Goal: Navigation & Orientation: Understand site structure

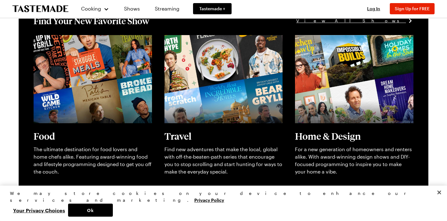
scroll to position [187, 0]
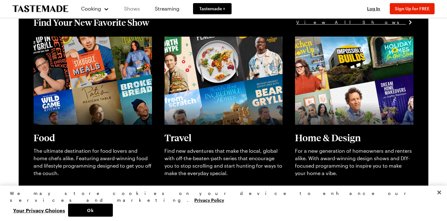
click at [133, 4] on link "Shows" at bounding box center [132, 8] width 28 height 17
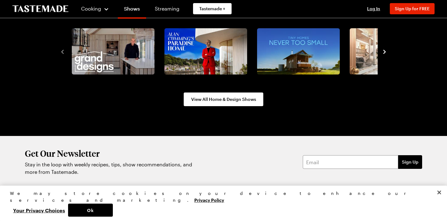
scroll to position [820, 0]
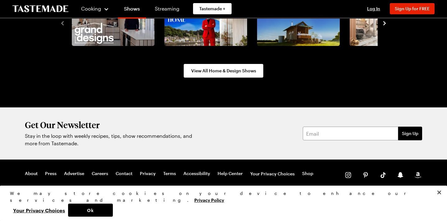
click at [39, 177] on nav "About Press Advertise Careers Contact Privacy Terms Accessibility Help Center Y…" at bounding box center [169, 174] width 289 height 6
click at [35, 176] on link "About" at bounding box center [31, 174] width 13 height 6
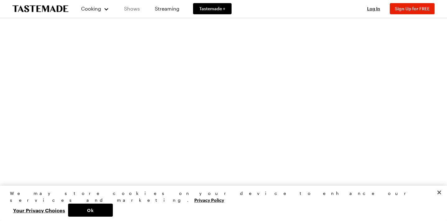
click at [136, 10] on link "Shows" at bounding box center [132, 8] width 28 height 17
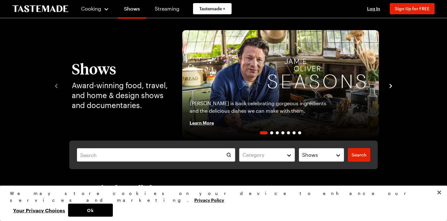
scroll to position [7, 0]
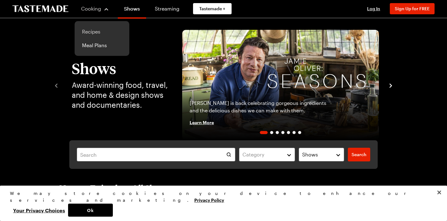
click at [93, 30] on link "Recipes" at bounding box center [101, 32] width 47 height 14
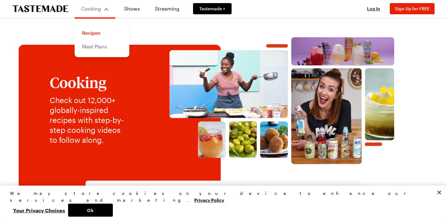
click at [94, 48] on link "Meal Plans" at bounding box center [101, 47] width 47 height 14
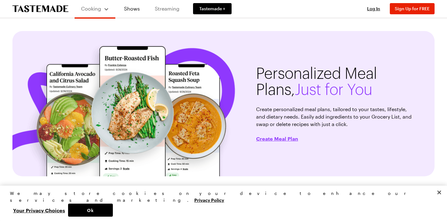
click at [160, 6] on link "Streaming" at bounding box center [167, 8] width 37 height 17
